Goal: Information Seeking & Learning: Learn about a topic

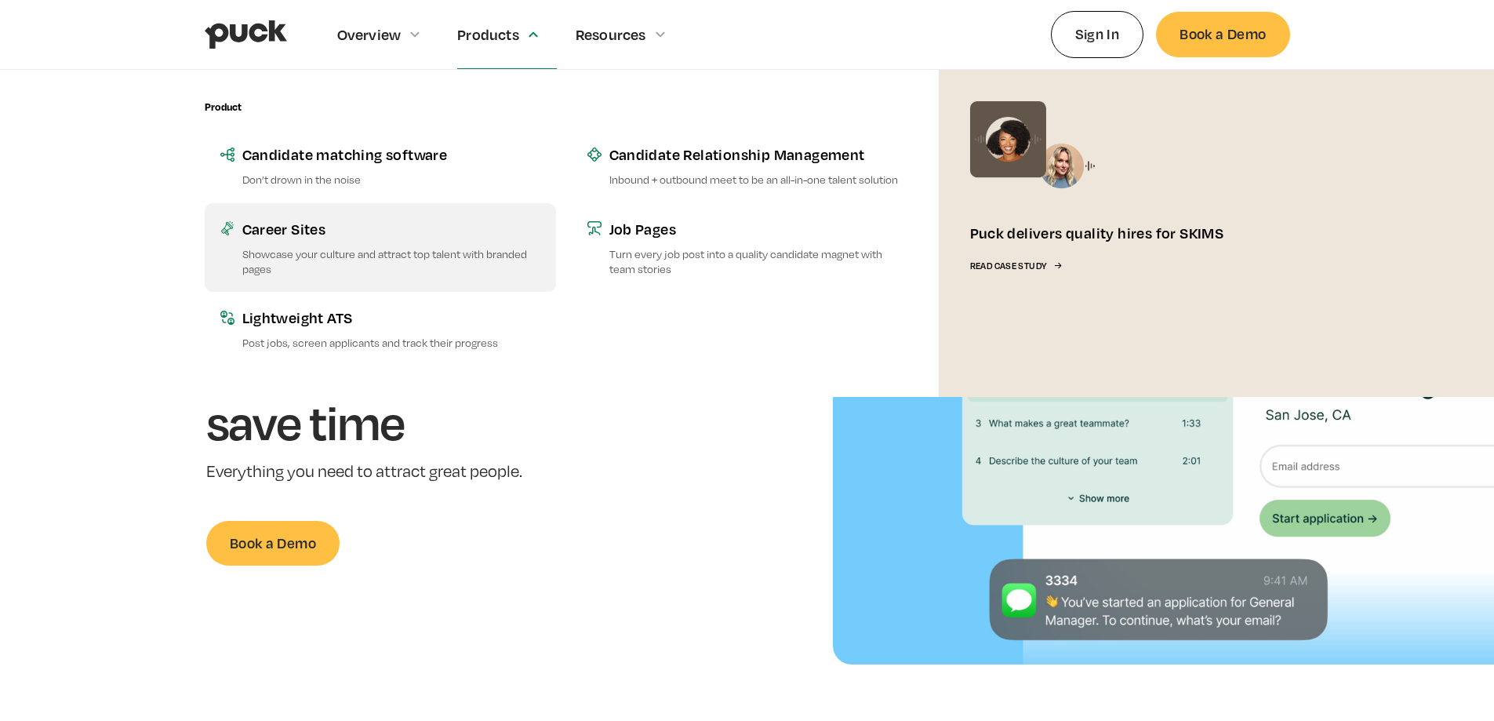
click at [305, 238] on link "Career Sites Showcase your culture and attract top talent with branded pages" at bounding box center [380, 247] width 351 height 89
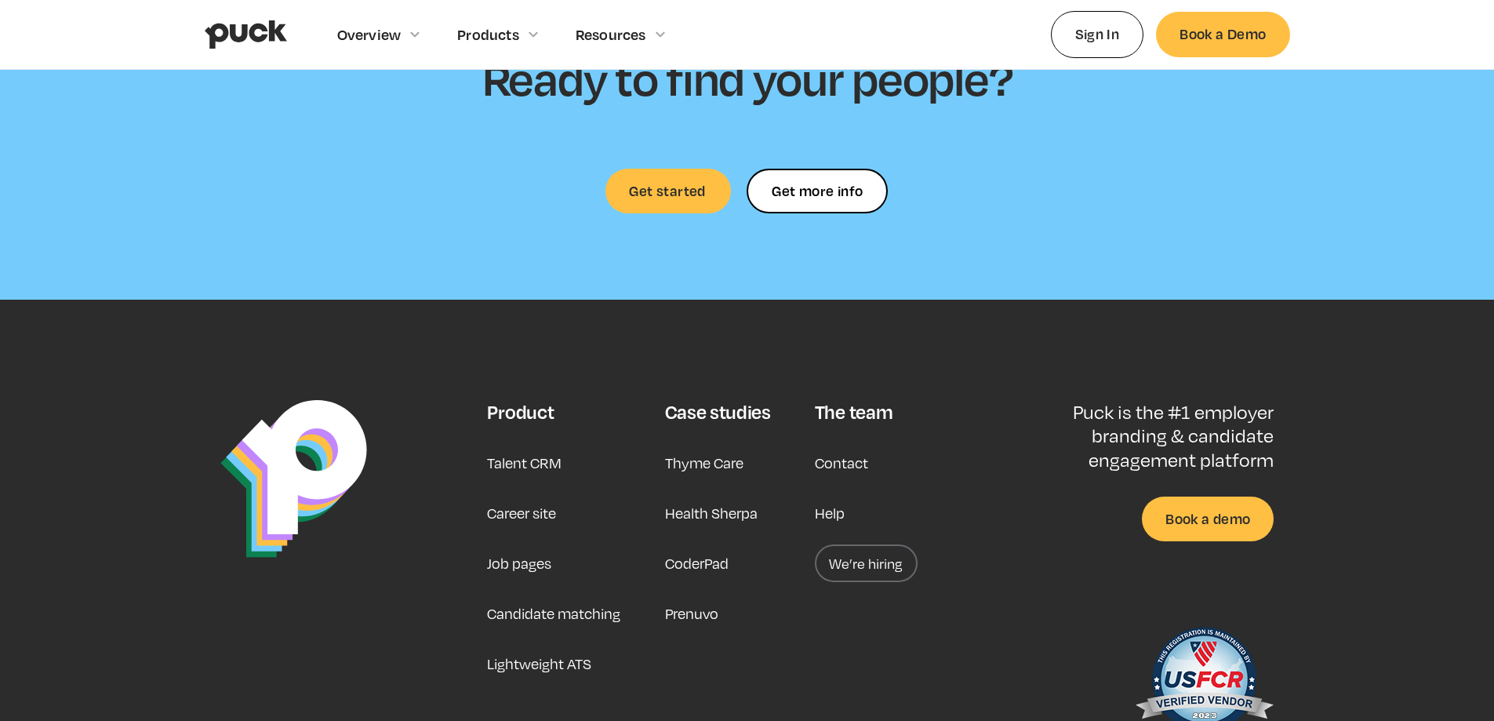
scroll to position [4601, 0]
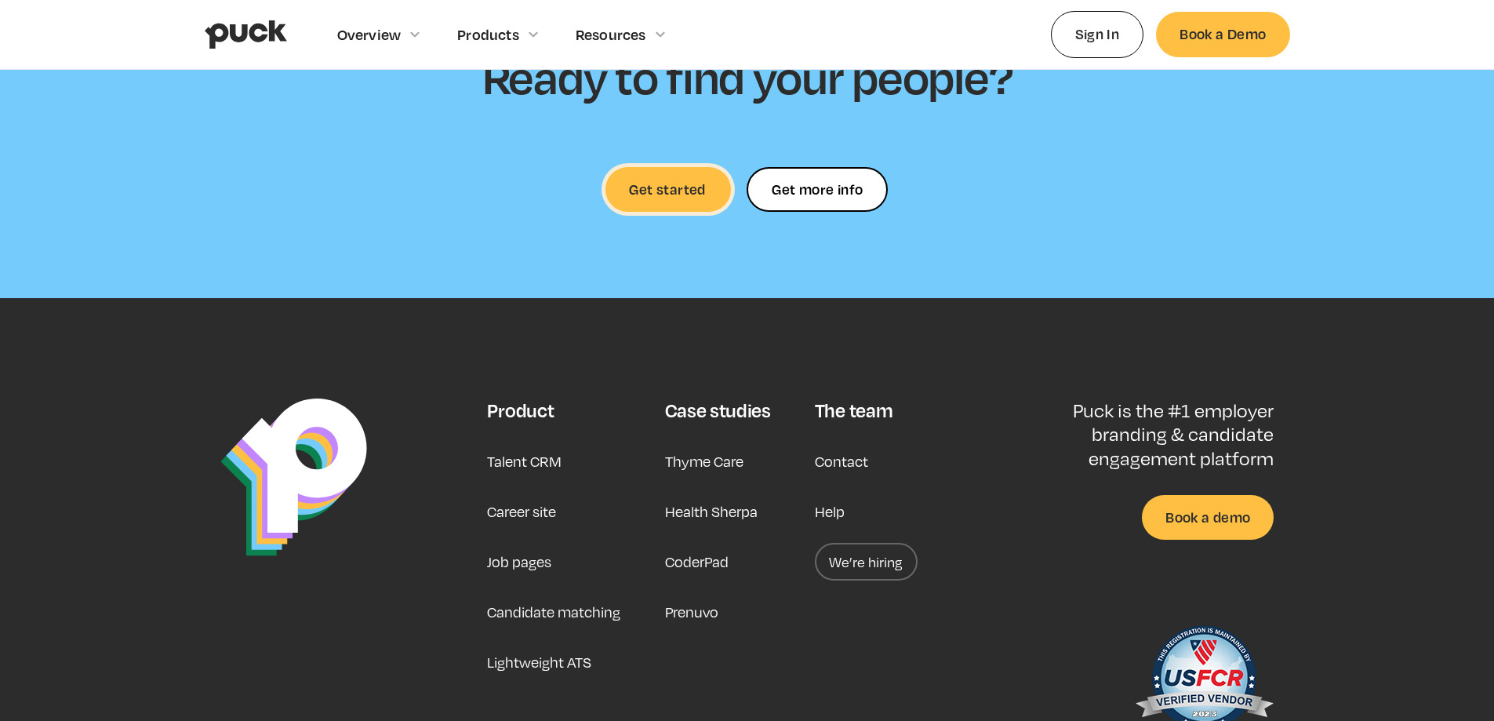
click at [697, 167] on link "Get started" at bounding box center [667, 189] width 125 height 45
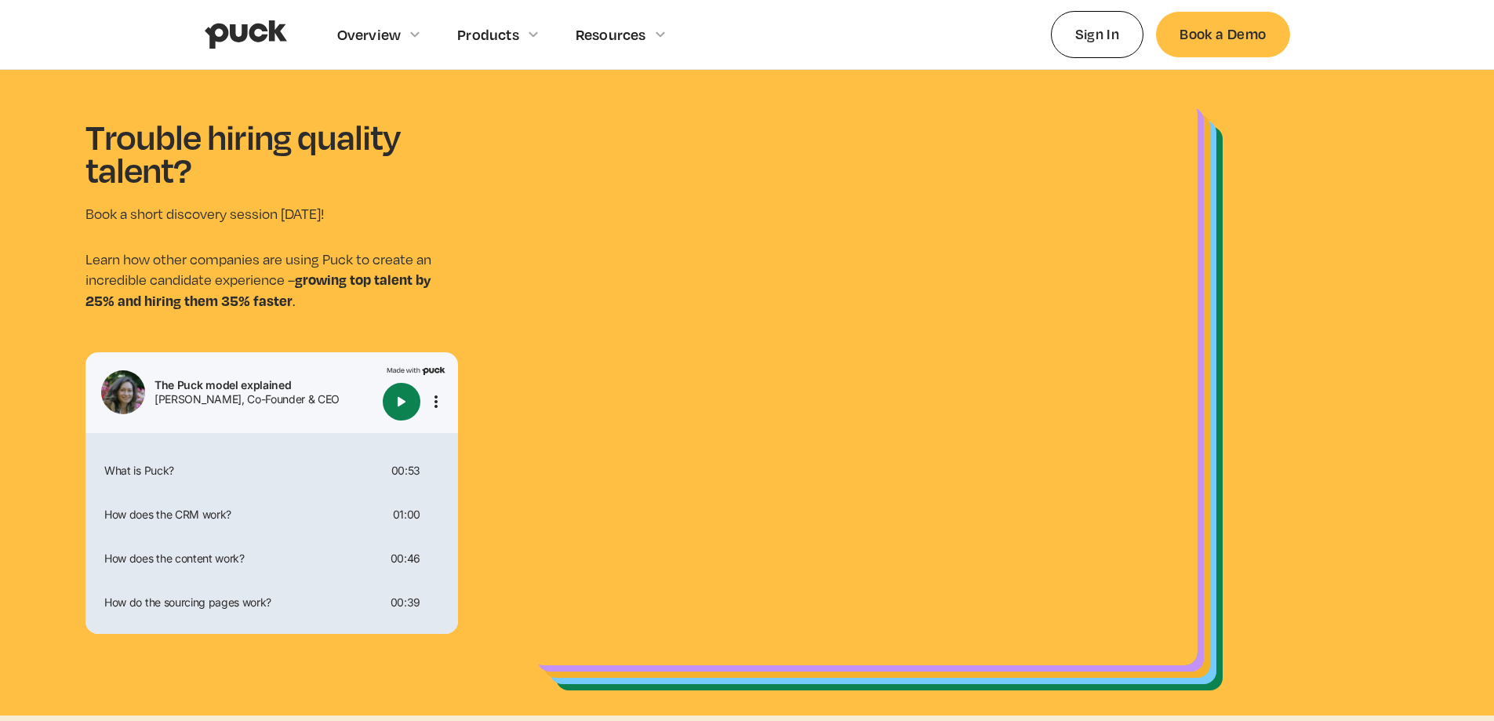
click at [388, 266] on p "Learn how other companies are using Puck to create an incredible candidate expe…" at bounding box center [271, 280] width 372 height 62
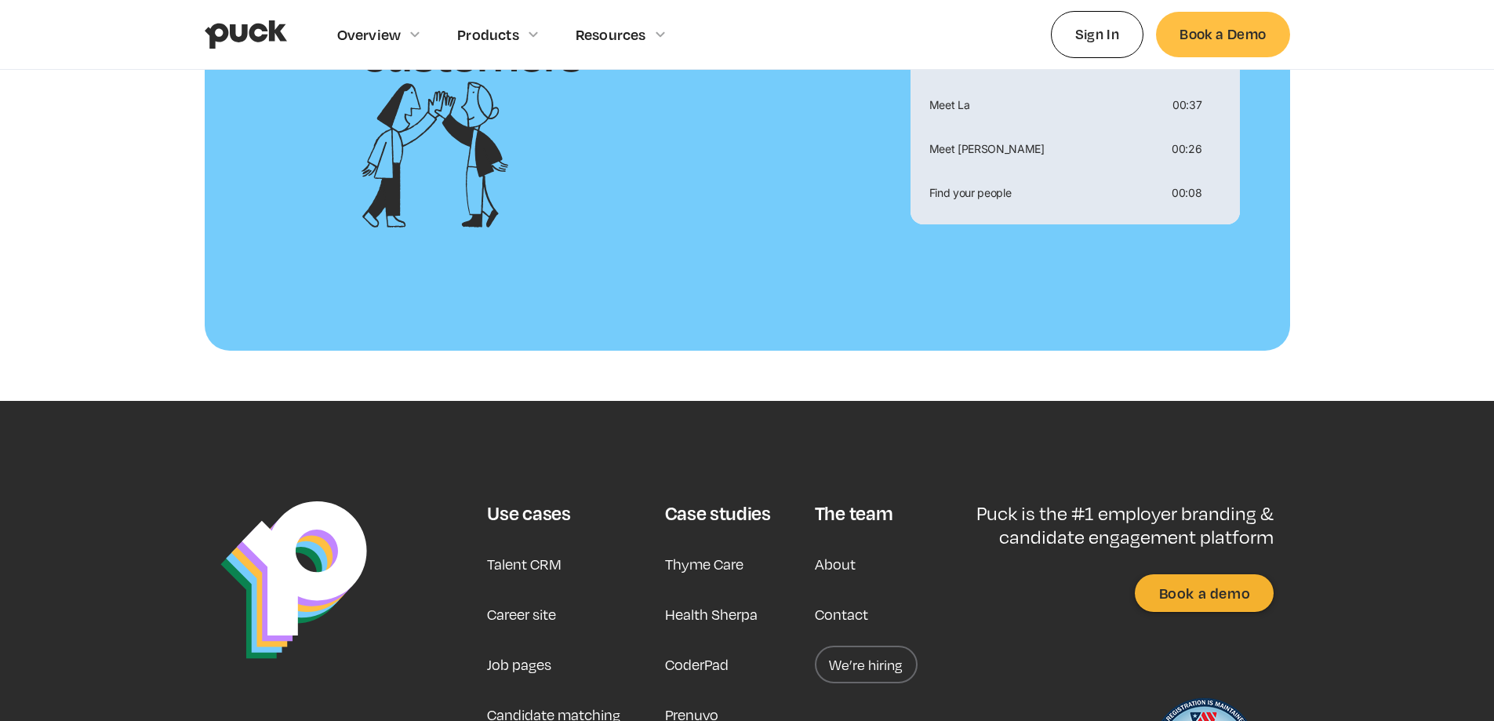
scroll to position [1605, 0]
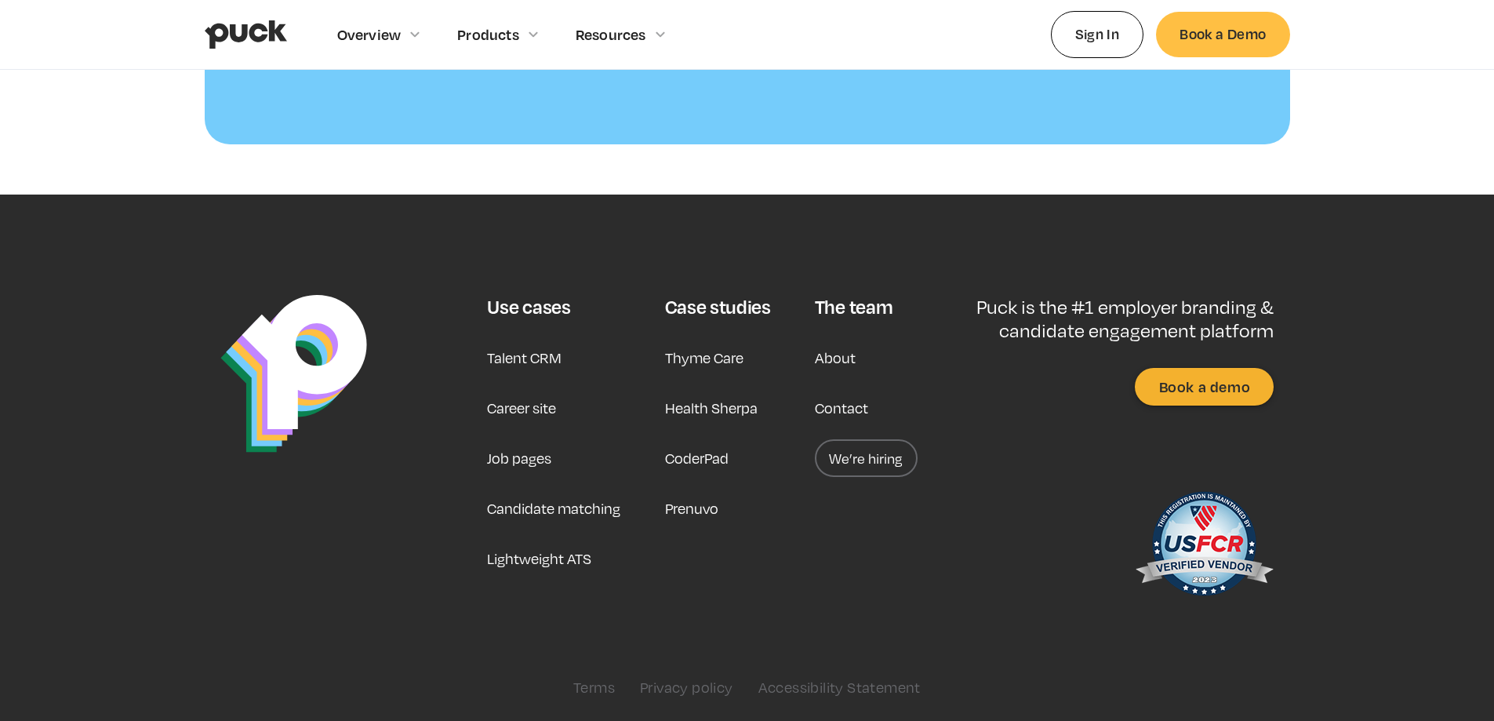
click at [530, 414] on link "Career site" at bounding box center [521, 408] width 69 height 38
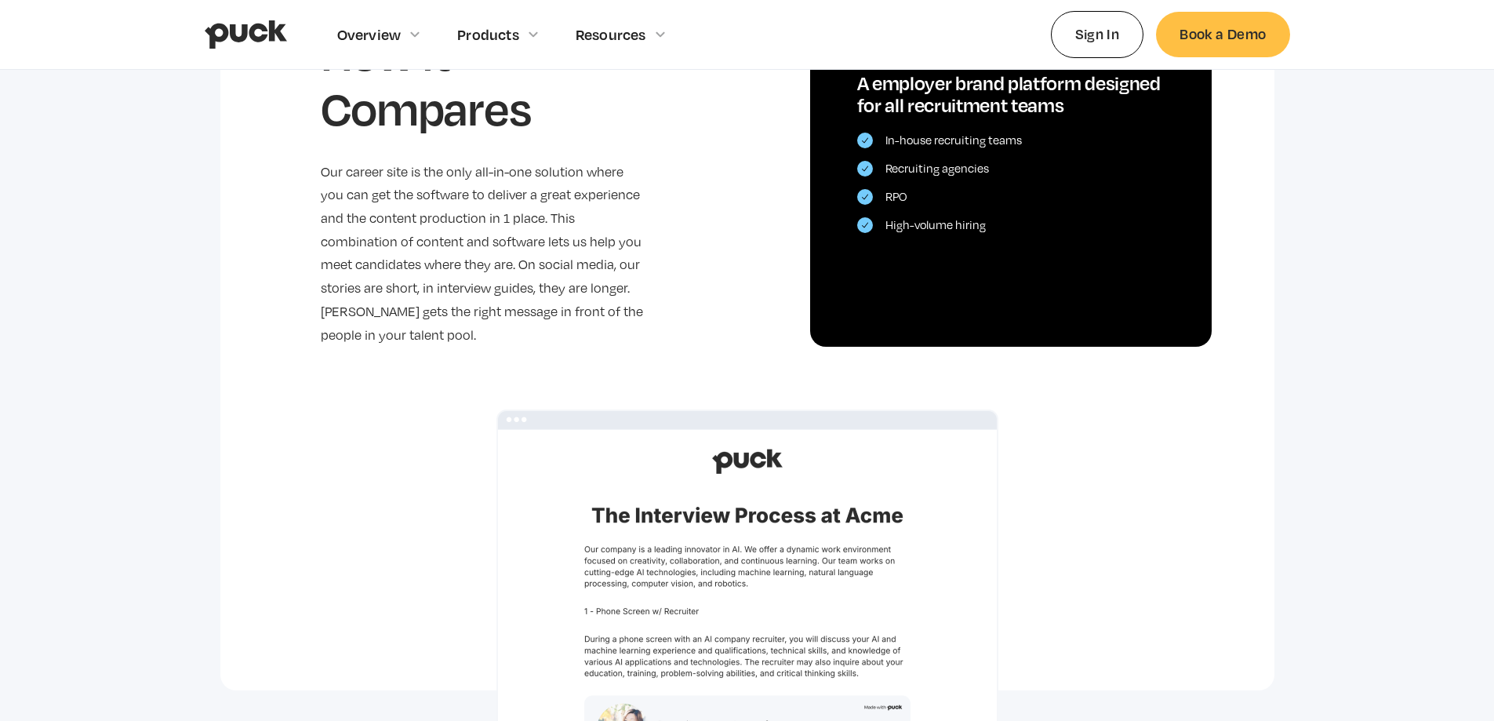
scroll to position [2620, 0]
